Goal: Find specific page/section: Find specific page/section

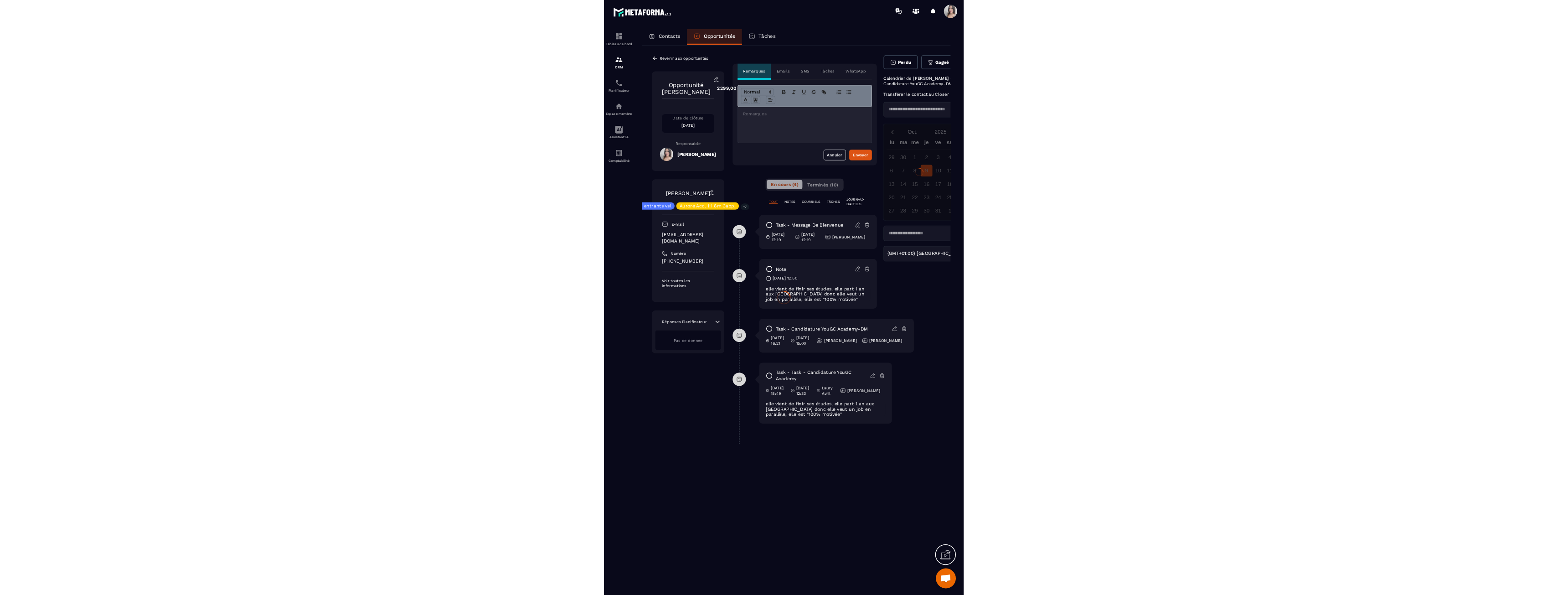
scroll to position [1523, 0]
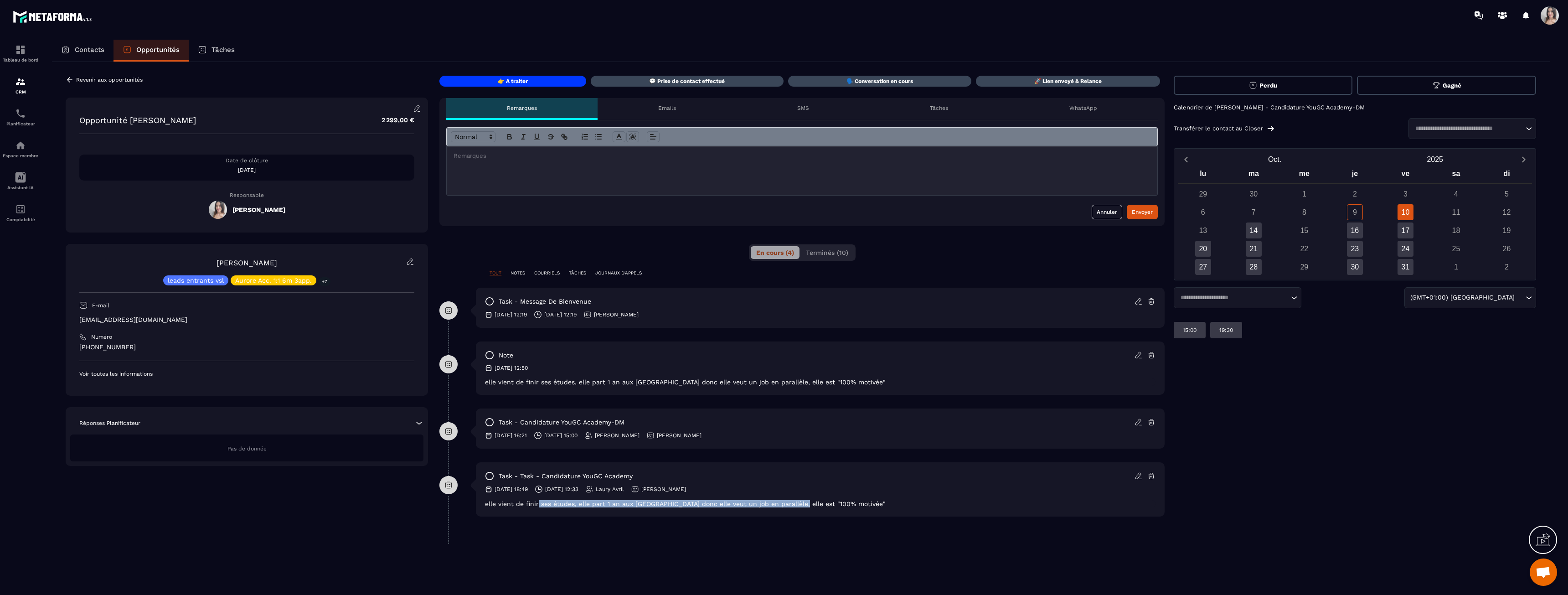
drag, startPoint x: 538, startPoint y: 505, endPoint x: 797, endPoint y: 505, distance: 259.0
click at [492, 505] on div "elle vient de finir ses études, elle part 1 an aux [GEOGRAPHIC_DATA] donc elle …" at bounding box center [821, 504] width 671 height 7
drag, startPoint x: 561, startPoint y: 504, endPoint x: 776, endPoint y: 493, distance: 215.3
click at [492, 494] on div "task - task - Candidature YouGC Academy [DATE] 18:49 [DATE] 12:33 Laury [PERSON…" at bounding box center [820, 489] width 688 height 54
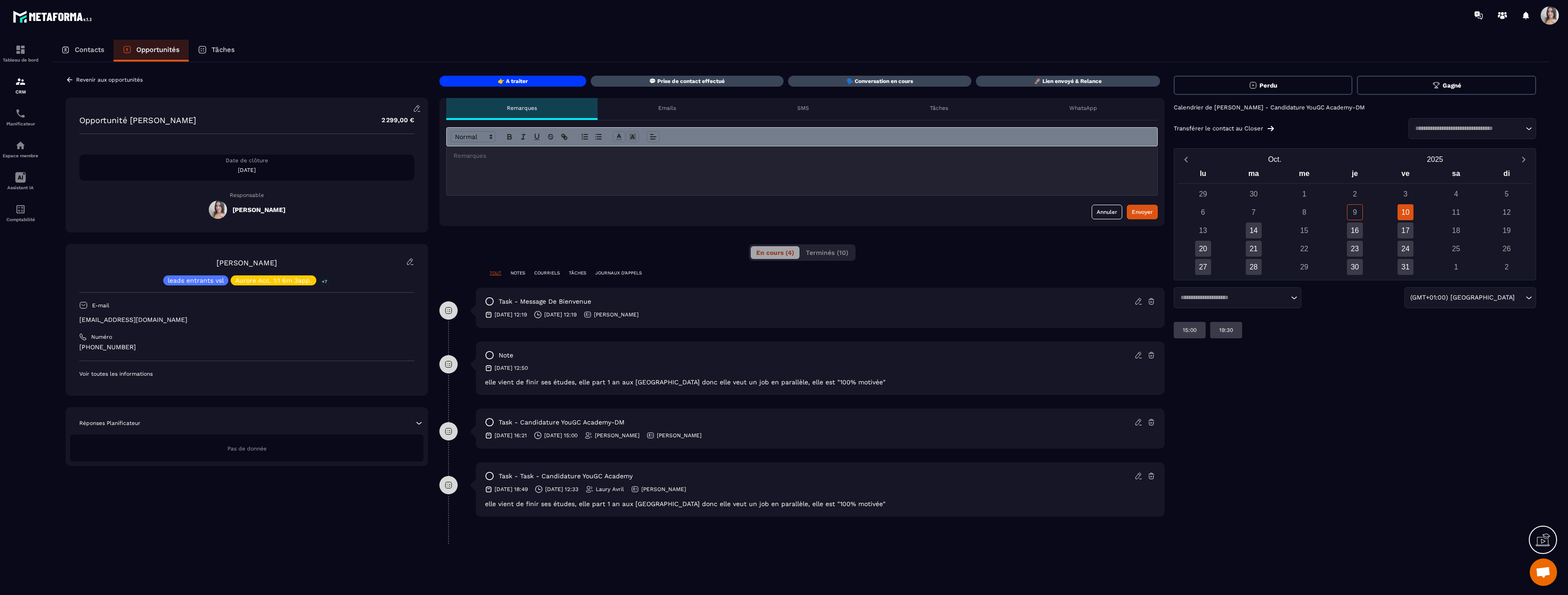
click at [492, 493] on div "task - task - Candidature YouGC Academy [DATE] 18:49 [DATE] 12:33 Laury [PERSON…" at bounding box center [820, 489] width 688 height 54
click at [492, 209] on button "Annuler" at bounding box center [1107, 212] width 30 height 15
drag, startPoint x: 540, startPoint y: 507, endPoint x: 926, endPoint y: 521, distance: 386.3
click at [492, 521] on div "task - task - Candidature YouGC Academy [DATE] 18:49 [DATE] 12:33 Laury [PERSON…" at bounding box center [802, 496] width 725 height 68
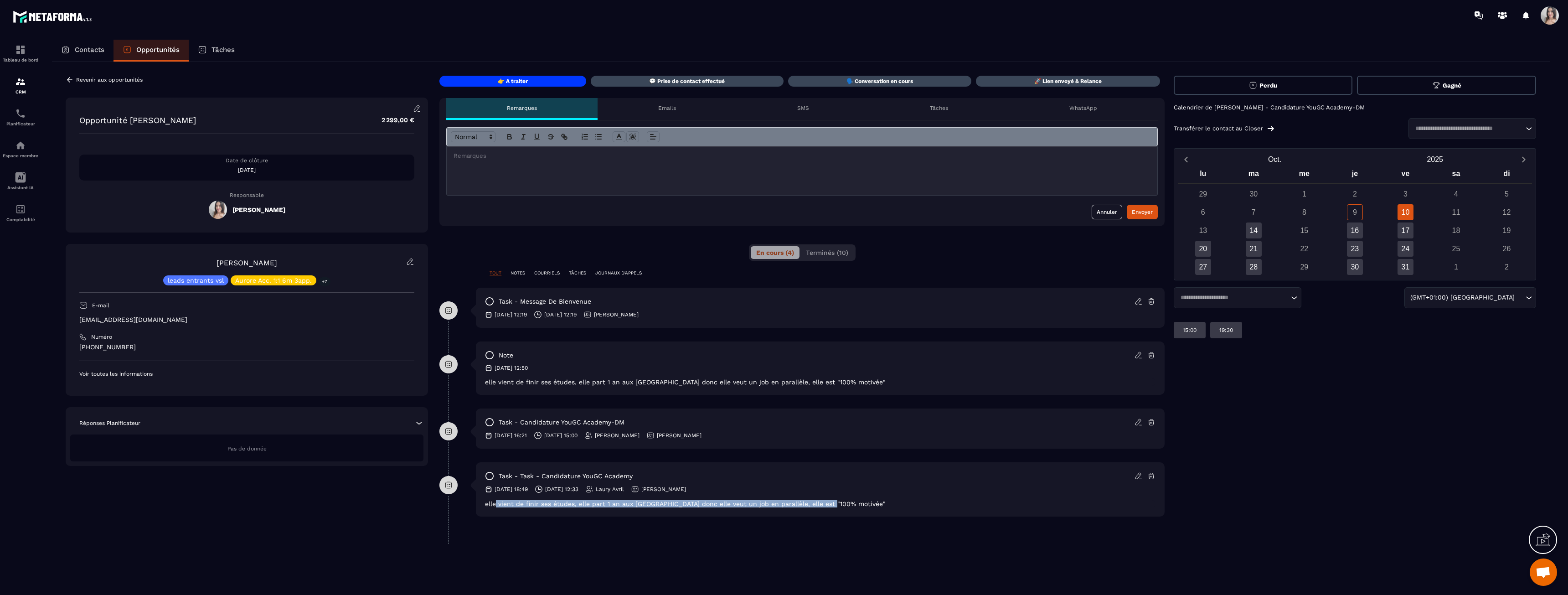
drag, startPoint x: 859, startPoint y: 504, endPoint x: 496, endPoint y: 505, distance: 363.0
click at [492, 505] on div "elle vient de finir ses études, elle part 1 an aux [GEOGRAPHIC_DATA] donc elle …" at bounding box center [821, 504] width 671 height 7
drag, startPoint x: 496, startPoint y: 505, endPoint x: 883, endPoint y: 511, distance: 387.0
click at [492, 511] on div "task - task - Candidature YouGC Academy [DATE] 18:49 [DATE] 12:33 Laury [PERSON…" at bounding box center [820, 489] width 688 height 54
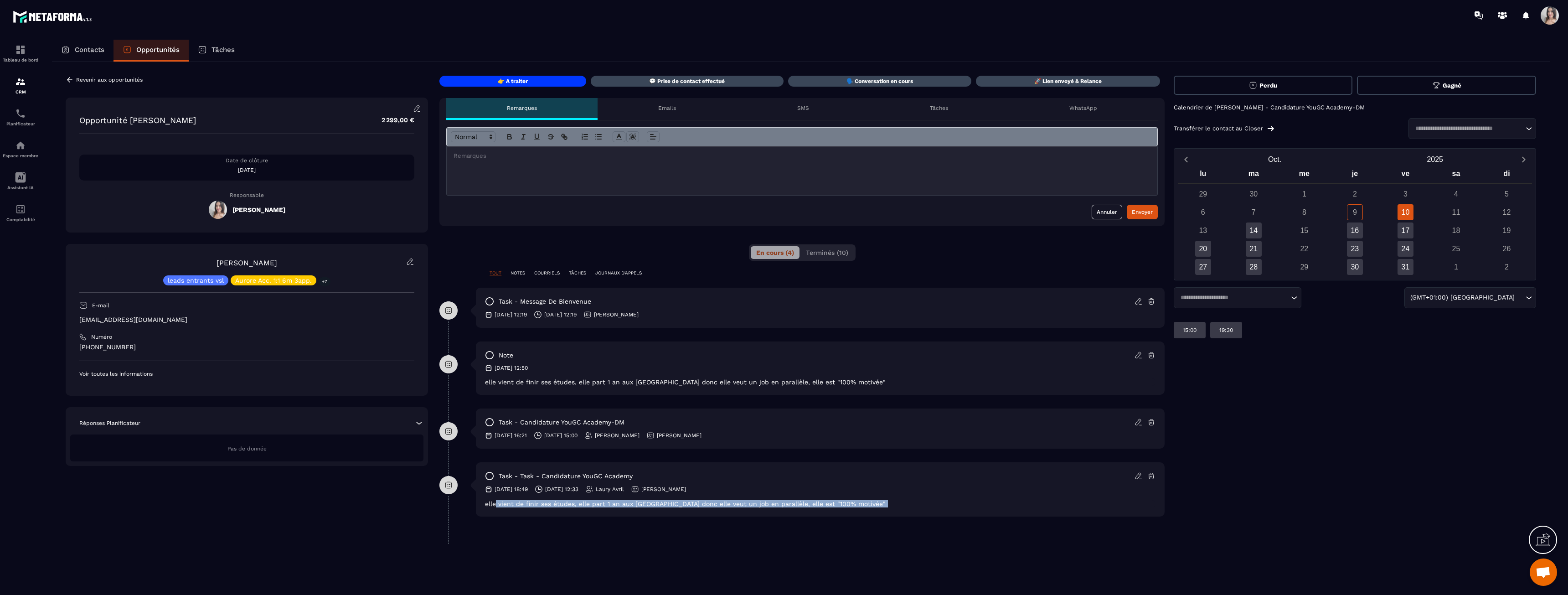
click at [492, 511] on div "task - task - Candidature YouGC Academy [DATE] 18:49 [DATE] 12:33 Laury [PERSON…" at bounding box center [820, 489] width 688 height 54
drag, startPoint x: 825, startPoint y: 504, endPoint x: 480, endPoint y: 501, distance: 345.0
click at [480, 501] on div "task - task - Candidature YouGC Academy [DATE] 18:49 [DATE] 12:33 Laury [PERSON…" at bounding box center [820, 489] width 688 height 54
drag, startPoint x: 480, startPoint y: 501, endPoint x: 832, endPoint y: 510, distance: 352.1
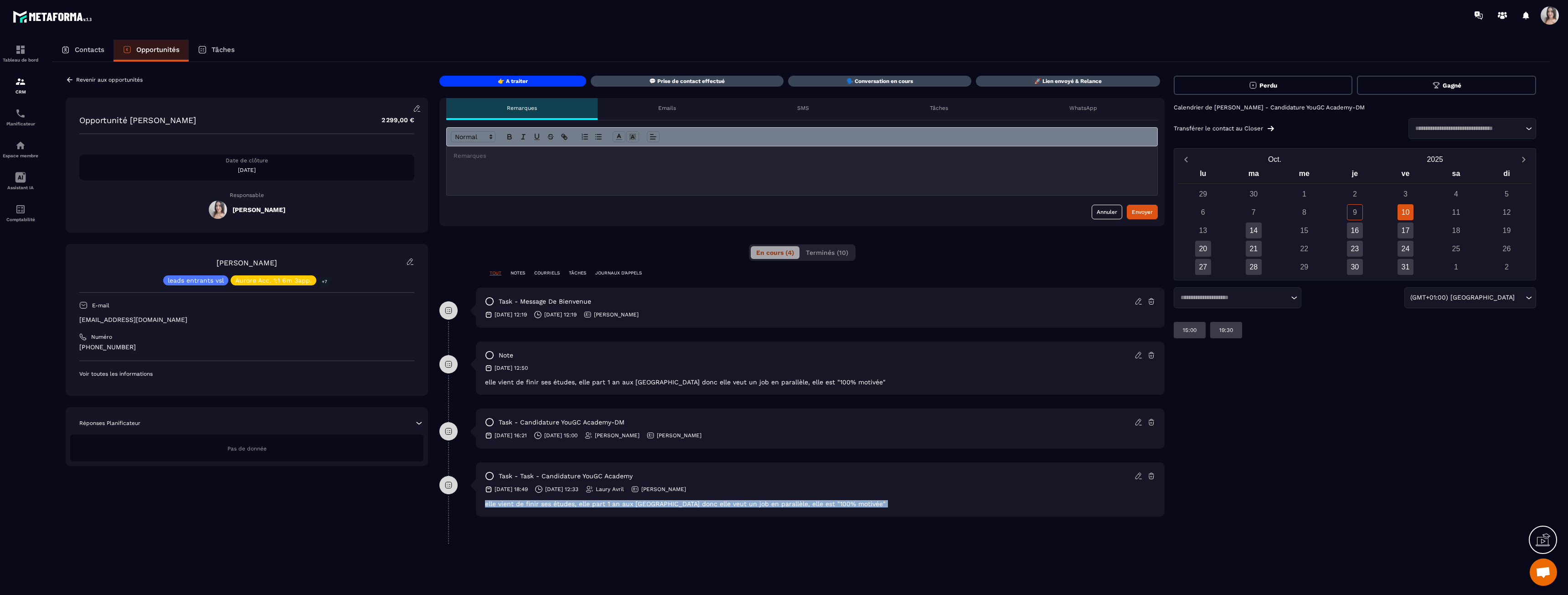
click at [492, 510] on div "task - task - Candidature YouGC Academy [DATE] 18:49 [DATE] 12:33 Laury [PERSON…" at bounding box center [820, 489] width 688 height 54
drag, startPoint x: 832, startPoint y: 510, endPoint x: 494, endPoint y: 509, distance: 338.0
click at [492, 509] on div "task - task - Candidature YouGC Academy [DATE] 18:49 [DATE] 12:33 Laury [PERSON…" at bounding box center [820, 489] width 688 height 54
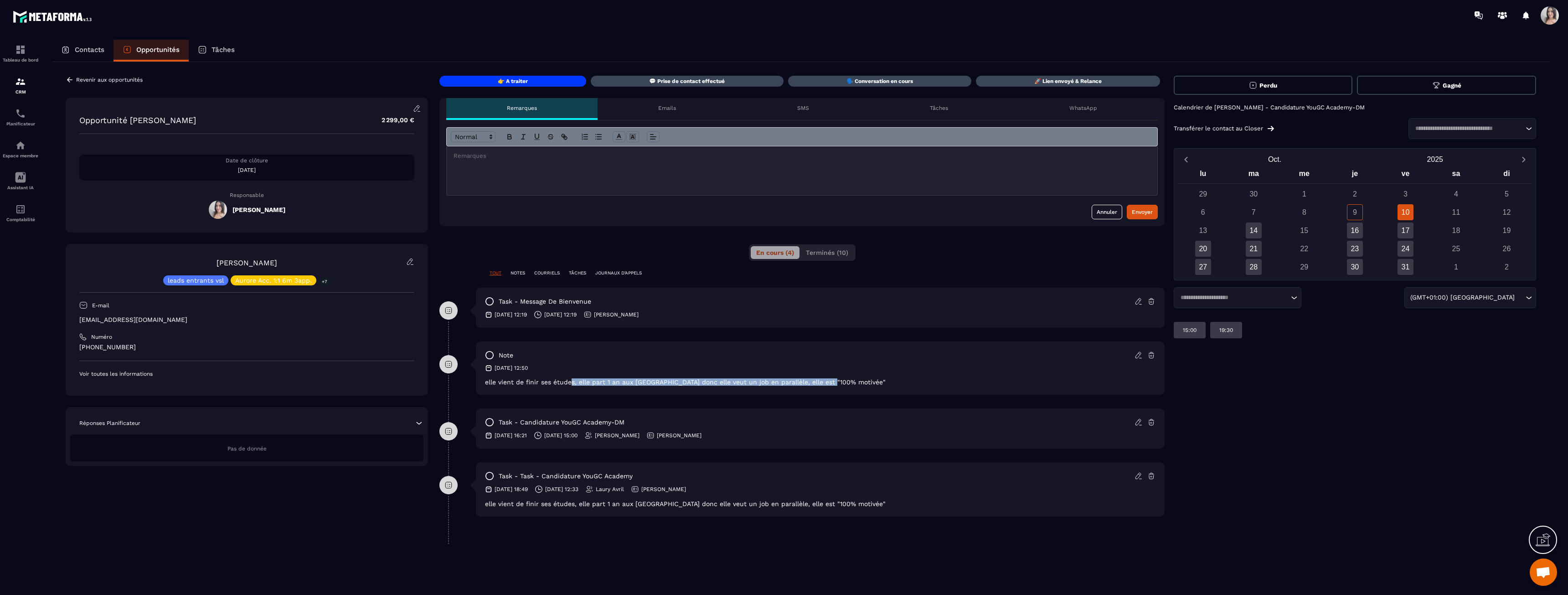
drag, startPoint x: 571, startPoint y: 381, endPoint x: 833, endPoint y: 386, distance: 262.0
click at [492, 386] on div "note [DATE] 12:50 elle vient de finir ses études, elle part 1 an aux [GEOGRAPHI…" at bounding box center [820, 368] width 688 height 54
drag, startPoint x: 837, startPoint y: 384, endPoint x: 492, endPoint y: 386, distance: 345.0
click at [492, 386] on div "note [DATE] 12:50 elle vient de finir ses études, elle part 1 an aux [GEOGRAPHI…" at bounding box center [820, 368] width 688 height 54
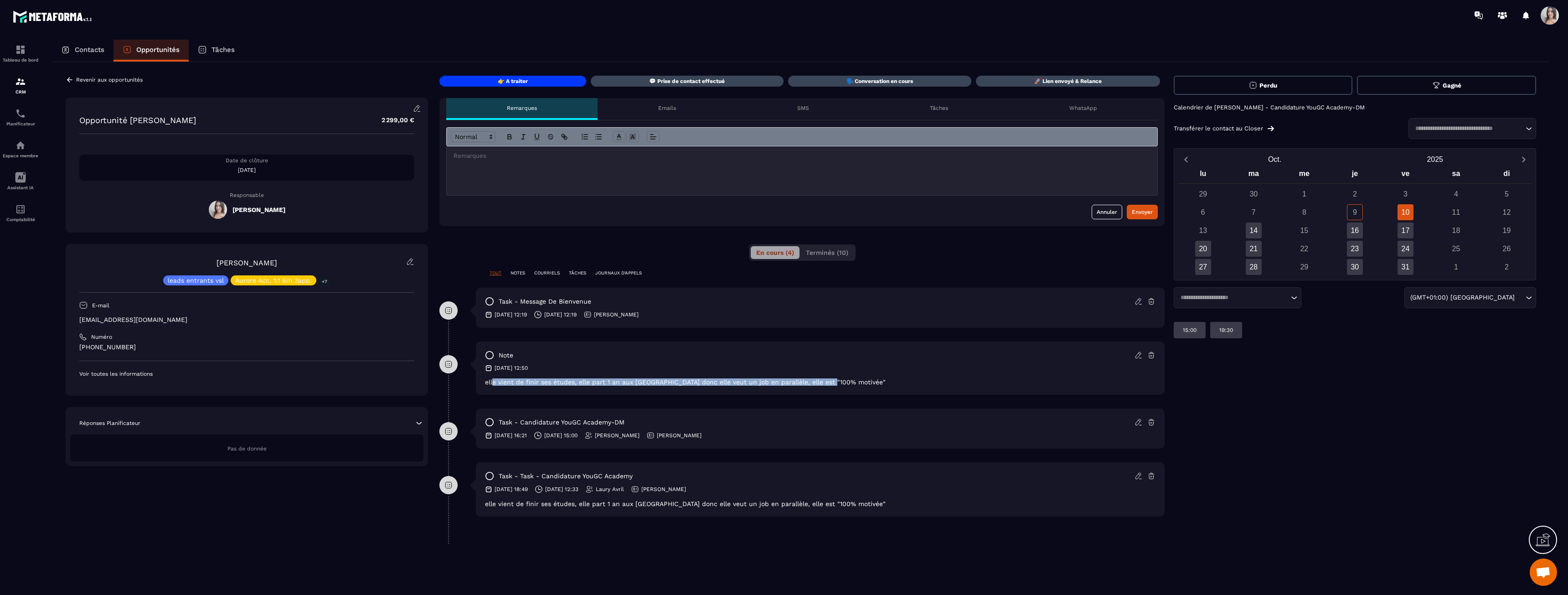
click at [492, 386] on div "note [DATE] 12:50 elle vient de finir ses études, elle part 1 an aux [GEOGRAPHI…" at bounding box center [820, 368] width 688 height 54
click at [70, 85] on div "Revenir aux opportunités Opportunité [PERSON_NAME] 2 299,00 € Date de clôture […" at bounding box center [247, 270] width 362 height 390
click at [72, 82] on icon at bounding box center [69, 79] width 8 height 8
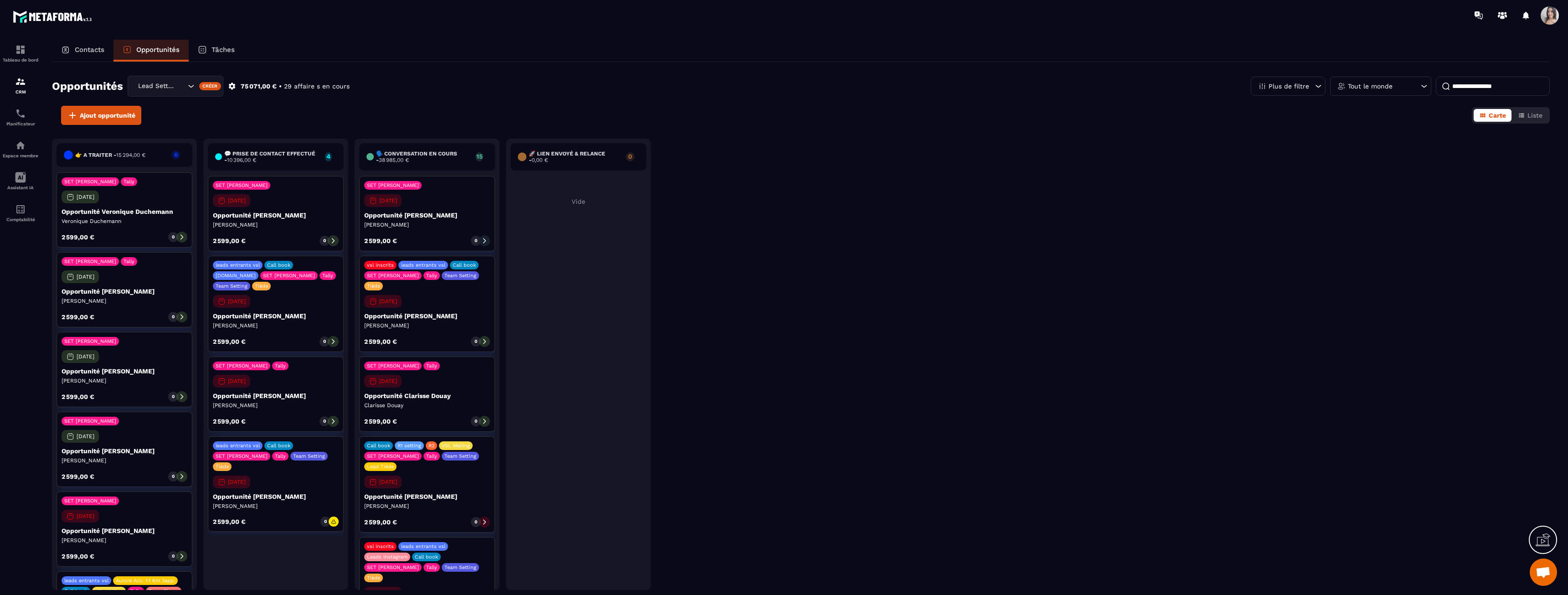
click at [492, 85] on input at bounding box center [1493, 86] width 114 height 19
type input "*******"
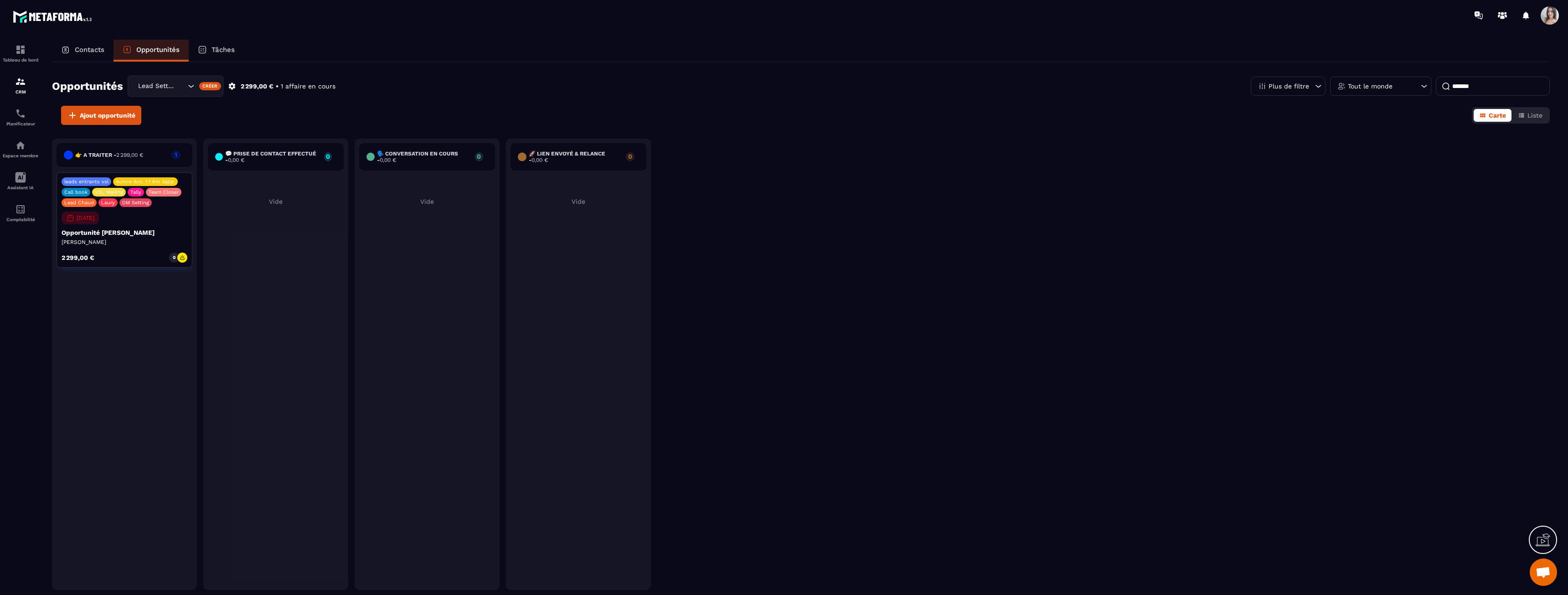
click at [91, 233] on p "Opportunité [PERSON_NAME]" at bounding box center [124, 233] width 126 height 7
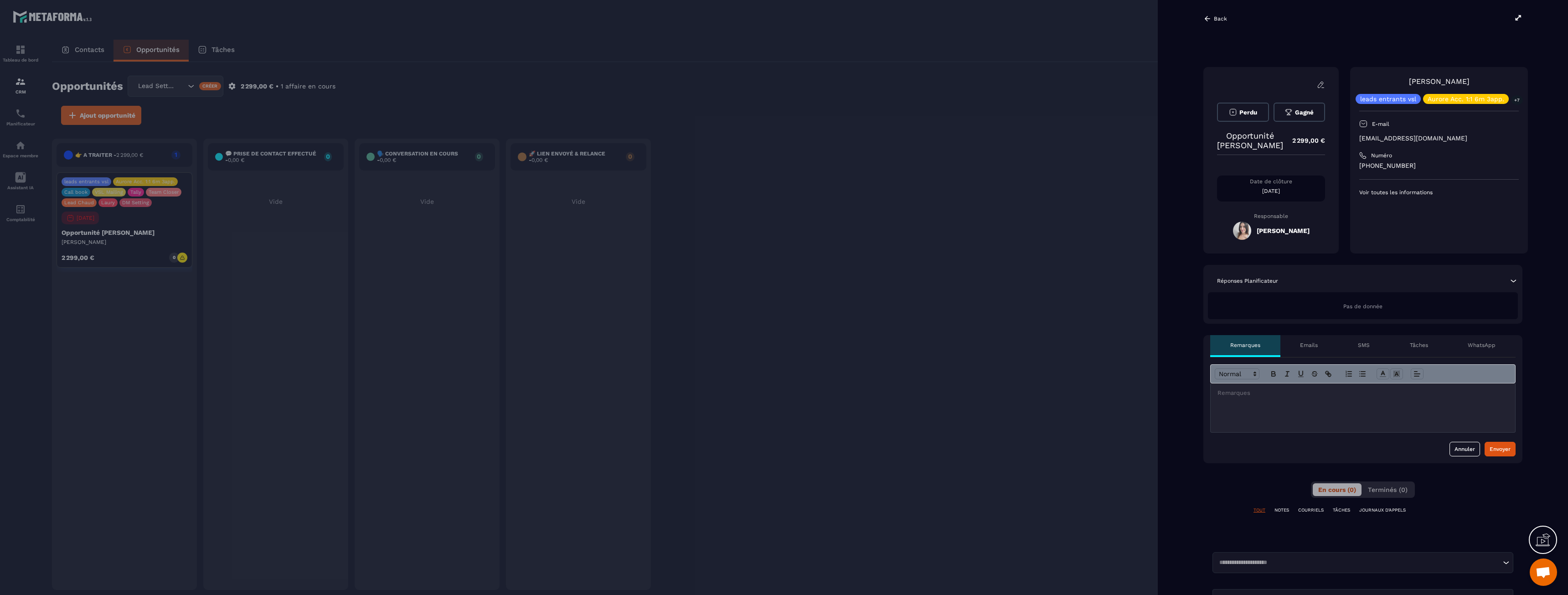
scroll to position [0, 9]
